Goal: Transaction & Acquisition: Purchase product/service

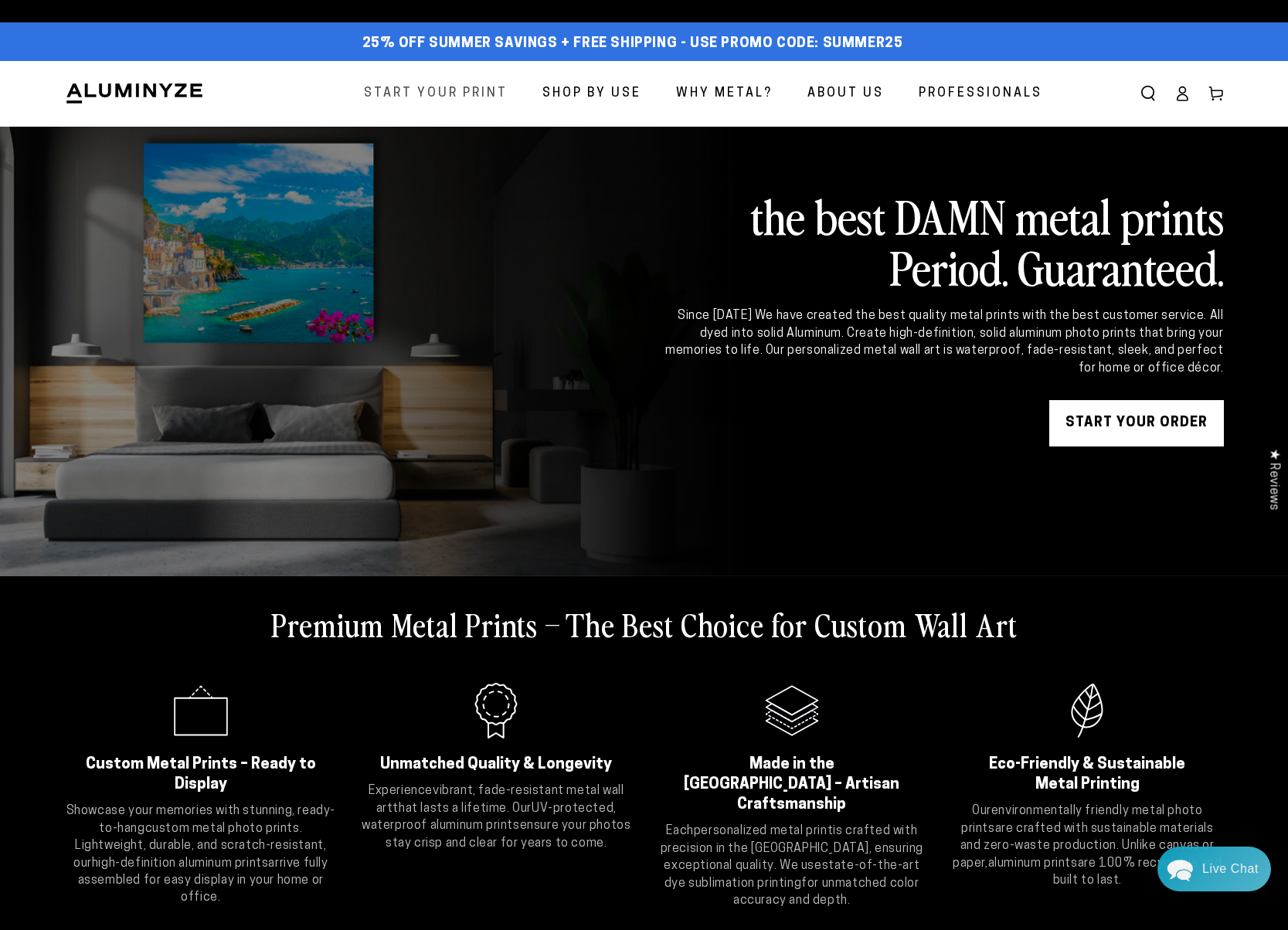
click at [454, 96] on span "Start Your Print" at bounding box center [436, 94] width 144 height 22
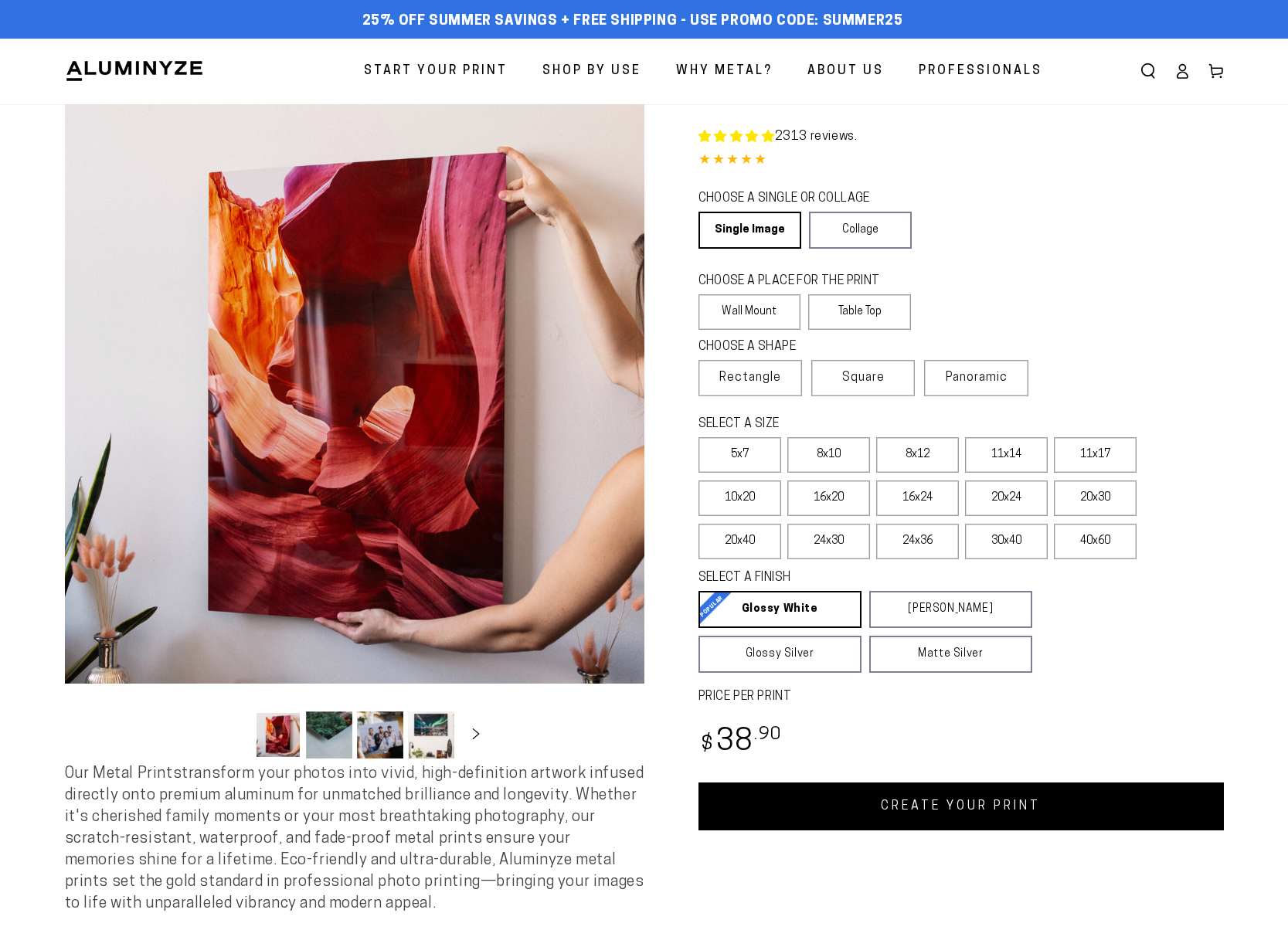
select select "**********"
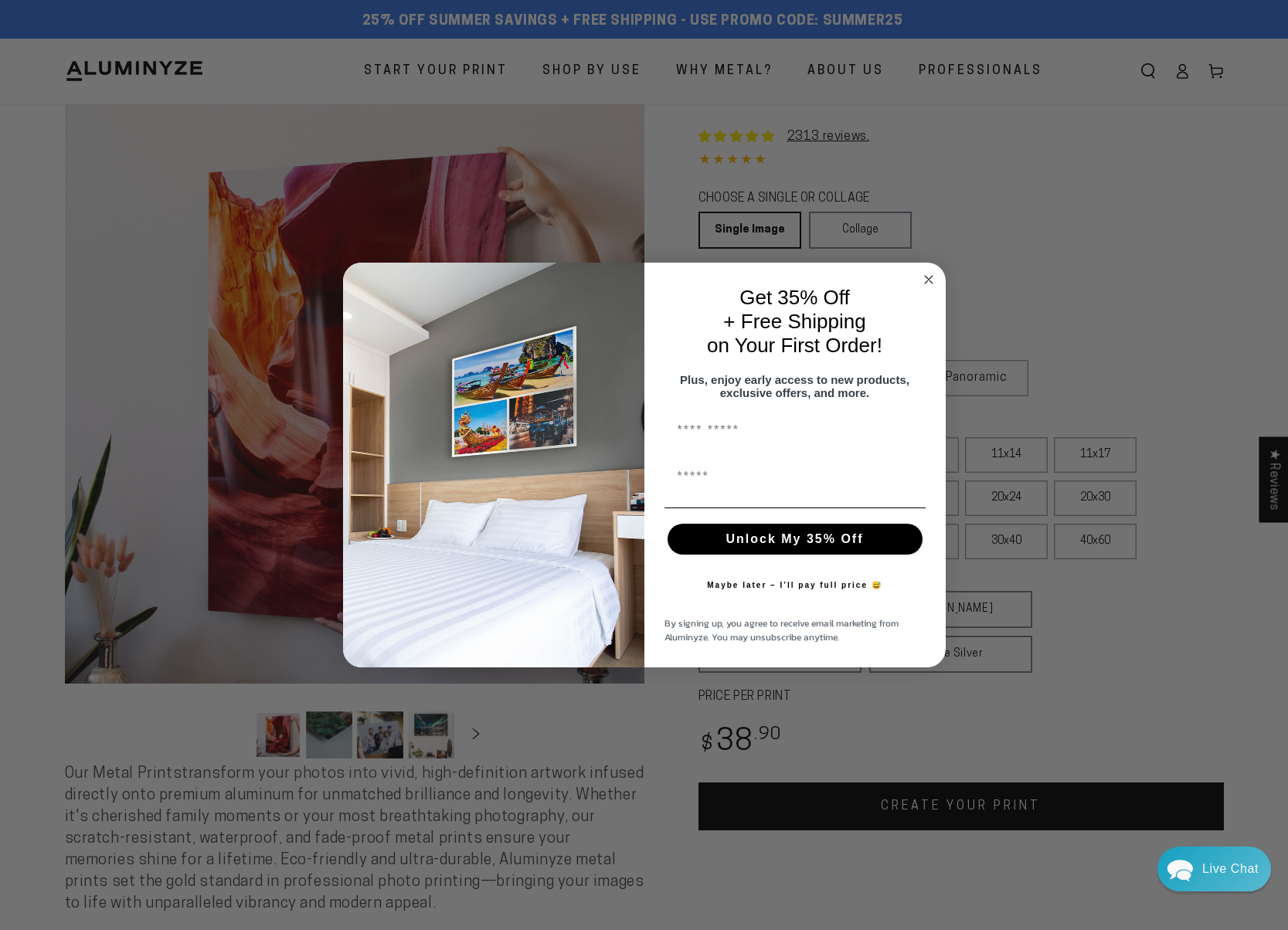
click at [924, 272] on circle "Close dialog" at bounding box center [928, 280] width 18 height 18
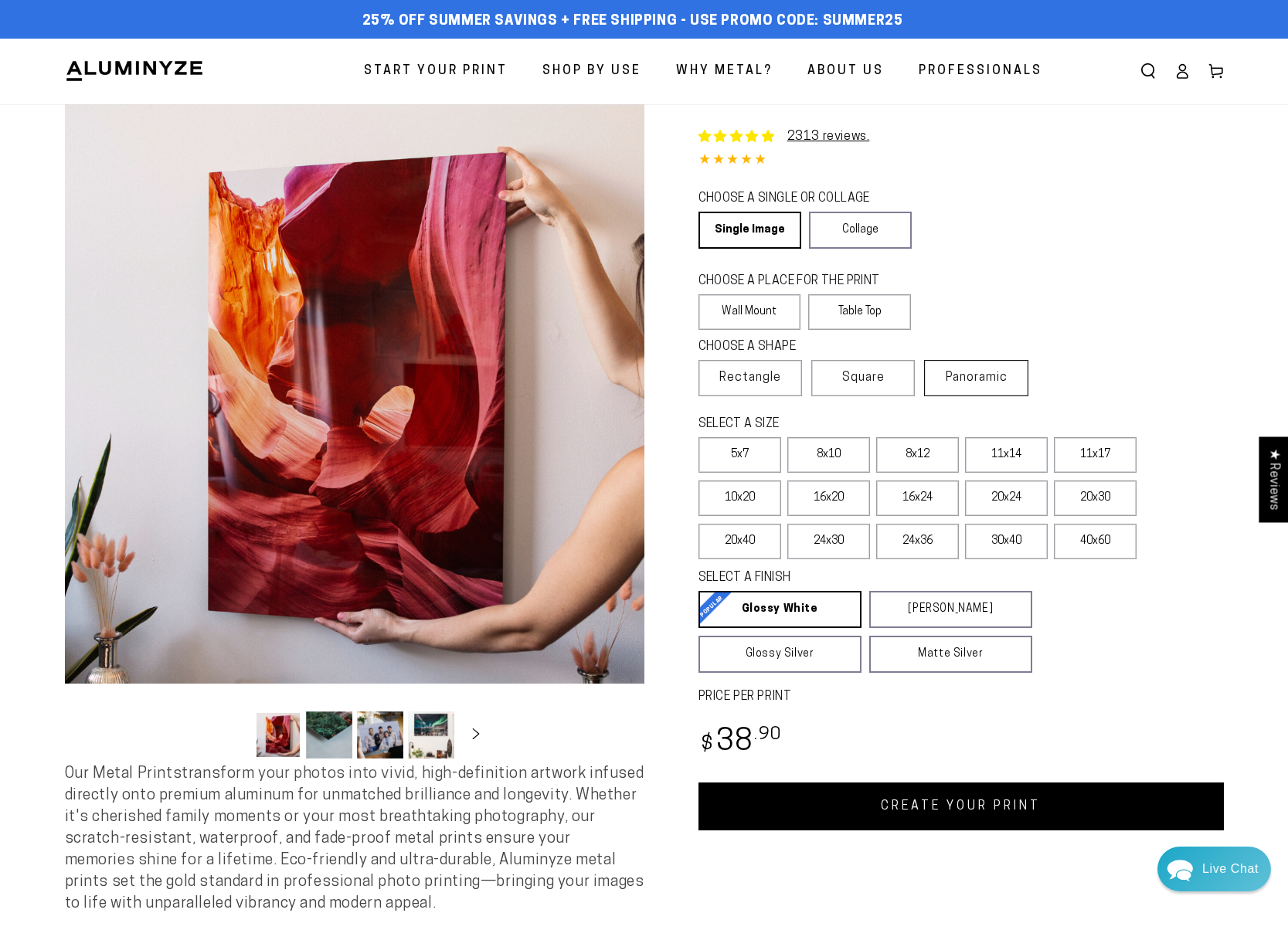
click at [1004, 383] on span "Panoramic" at bounding box center [977, 377] width 62 height 12
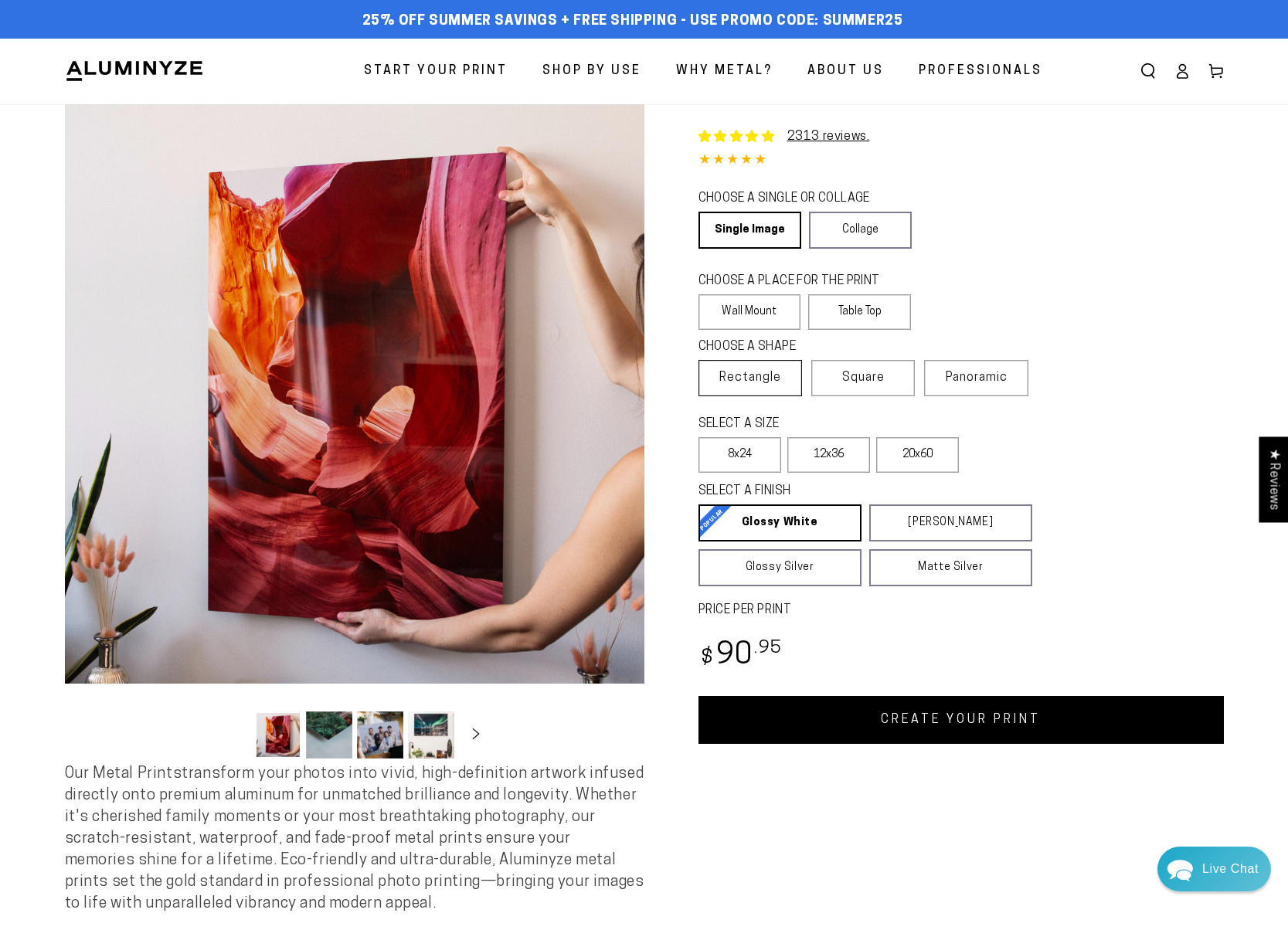
click at [777, 379] on span "Rectangle" at bounding box center [750, 378] width 62 height 18
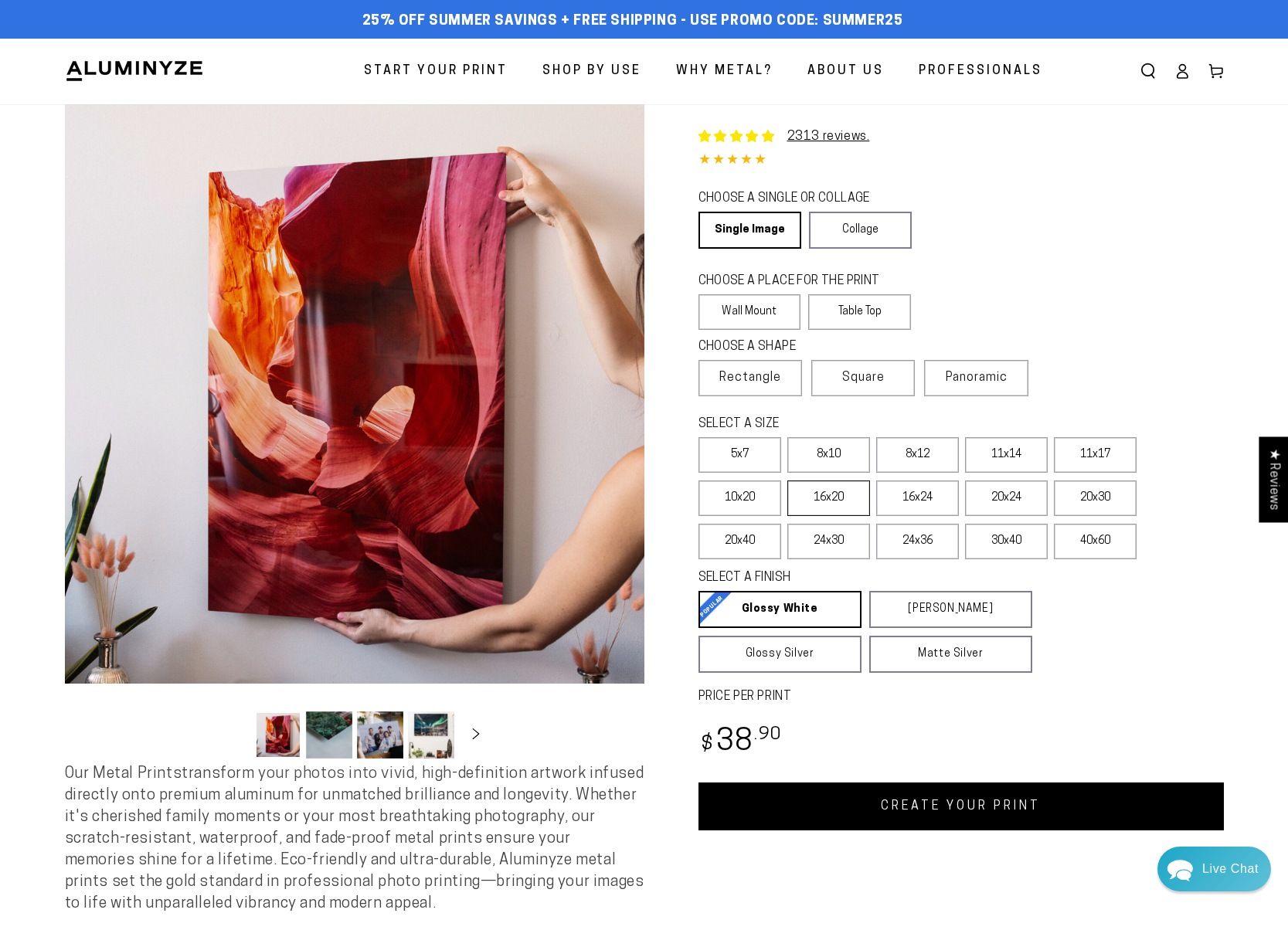
click at [832, 506] on label "16x20" at bounding box center [829, 498] width 83 height 35
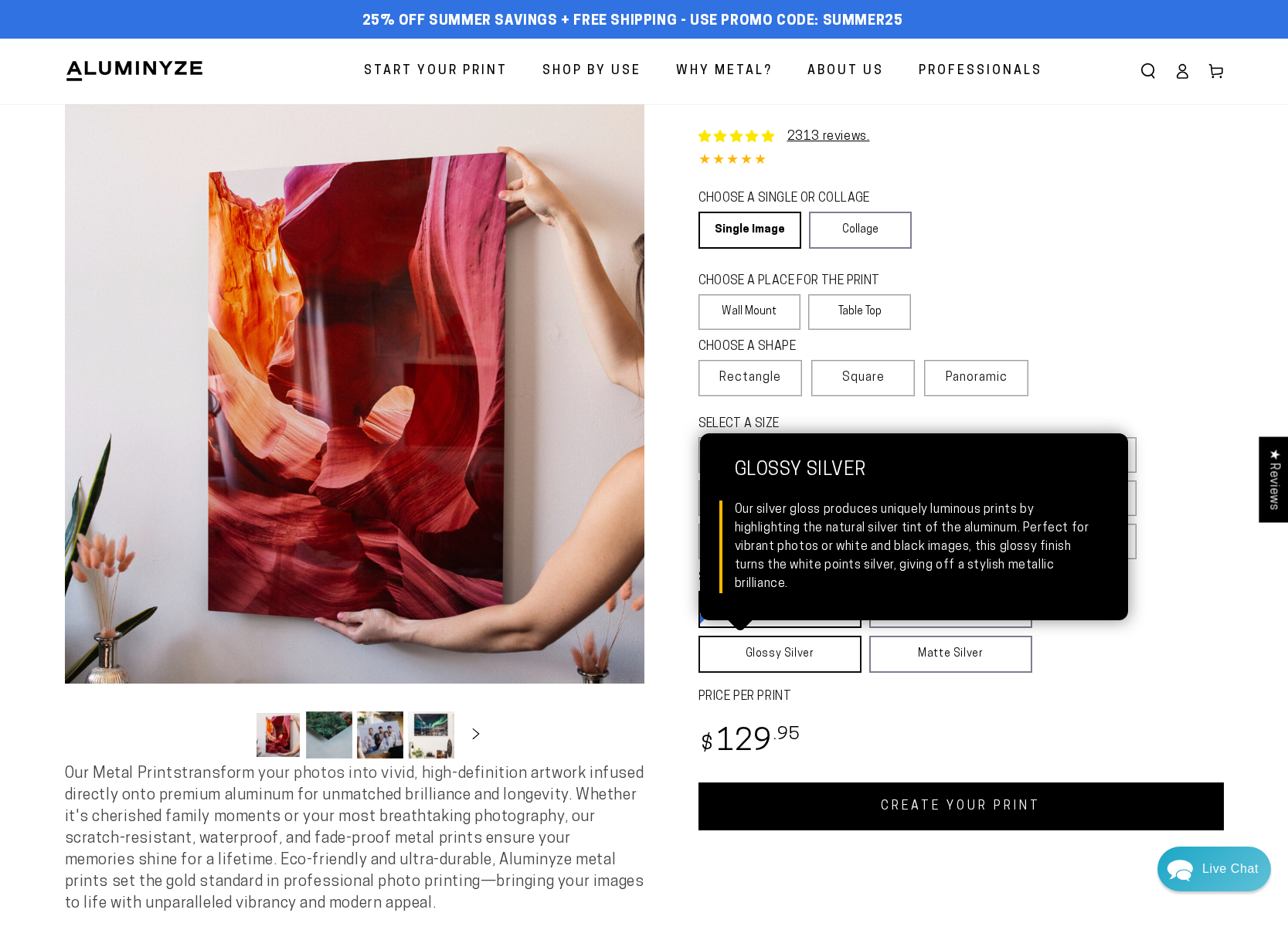
click at [800, 658] on link "Glossy Silver Glossy Silver Our silver gloss produces uniquely luminous prints …" at bounding box center [780, 654] width 164 height 37
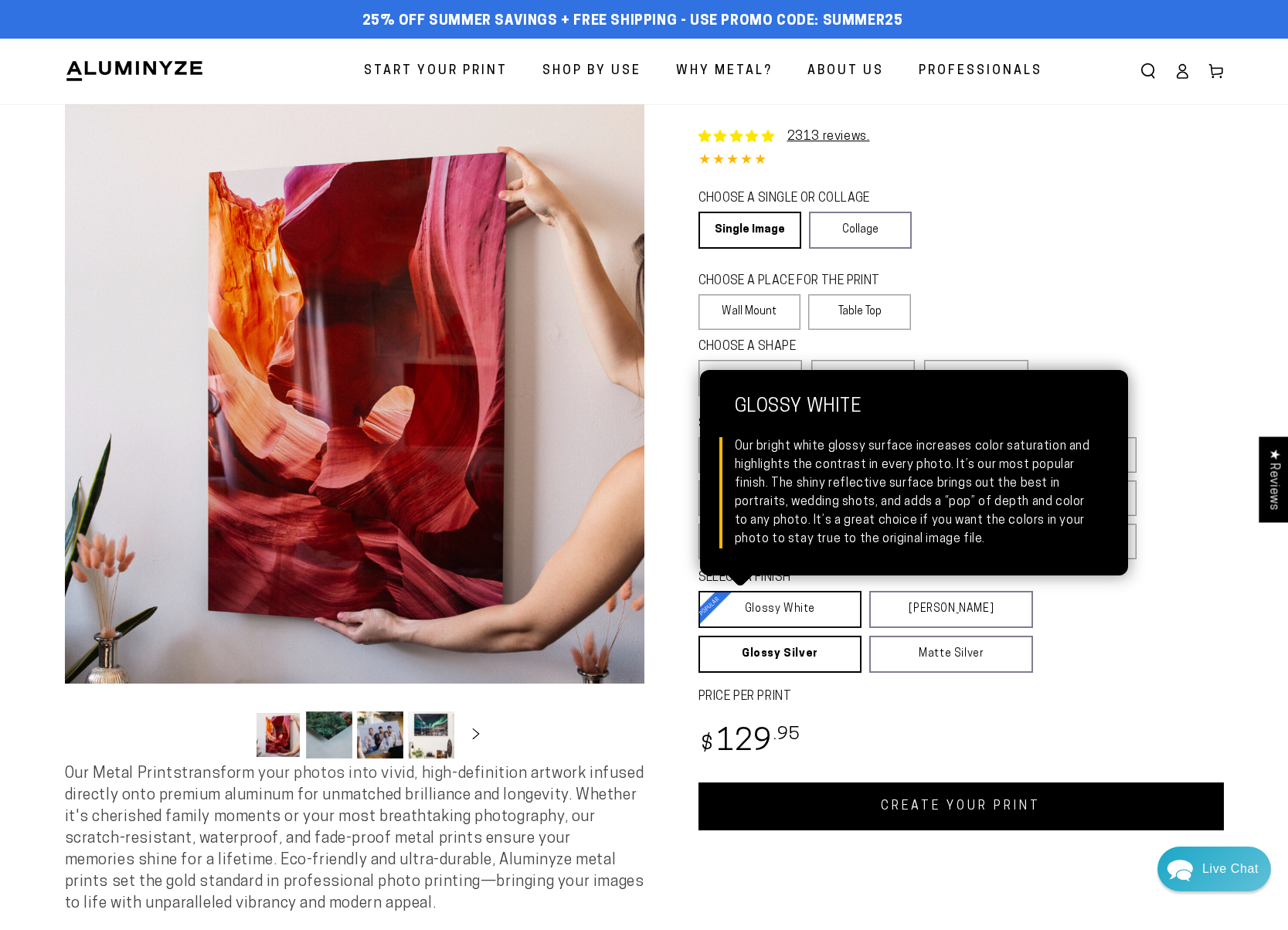
click at [806, 621] on link "Glossy White Glossy White Our bright white glossy surface increases color satur…" at bounding box center [780, 610] width 164 height 37
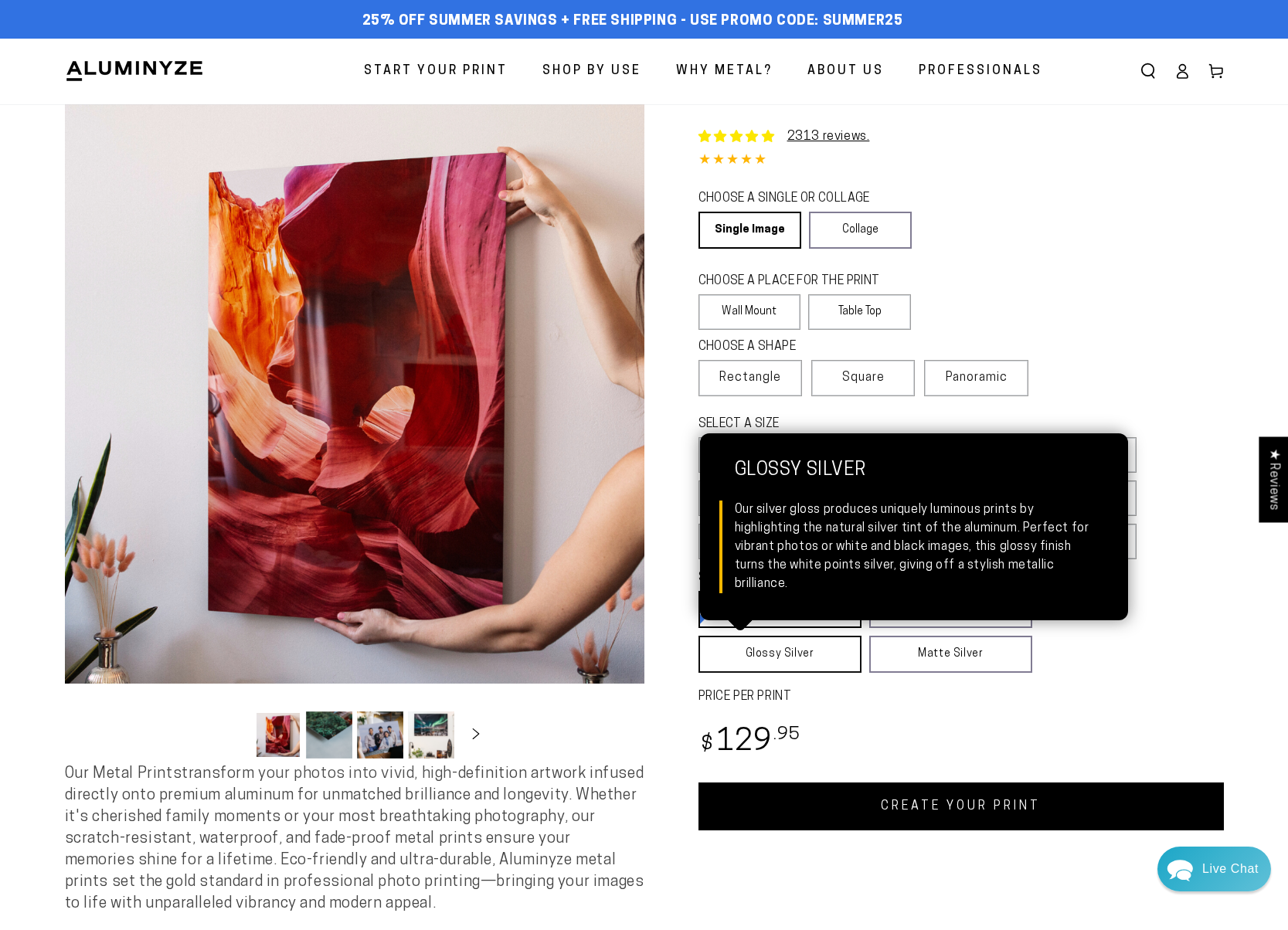
click at [804, 658] on link "Glossy Silver Glossy Silver Our silver gloss produces uniquely luminous prints …" at bounding box center [780, 654] width 164 height 37
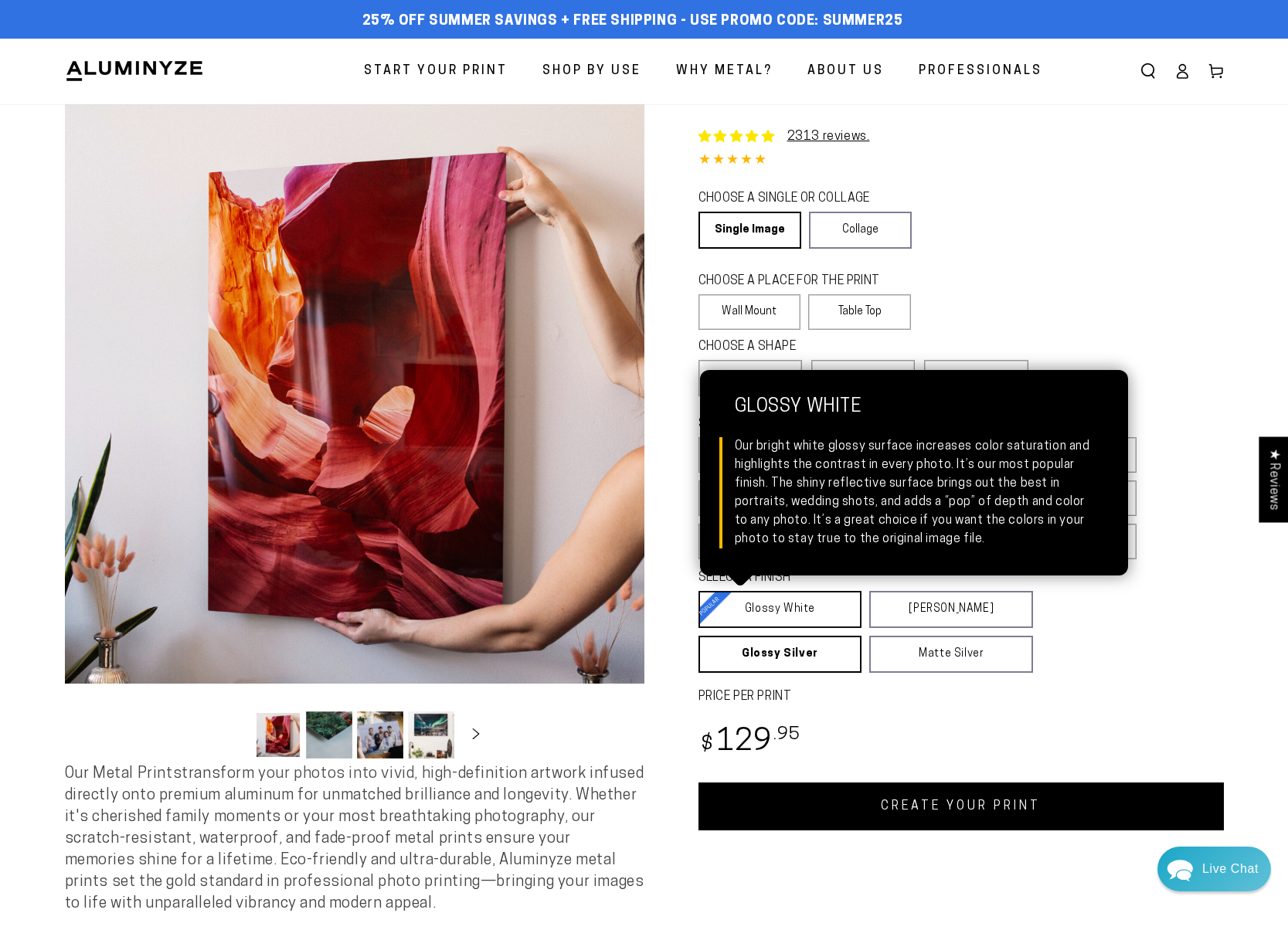
click at [800, 619] on link "Glossy White Glossy White Our bright white glossy surface increases color satur…" at bounding box center [780, 610] width 164 height 37
